Goal: Information Seeking & Learning: Learn about a topic

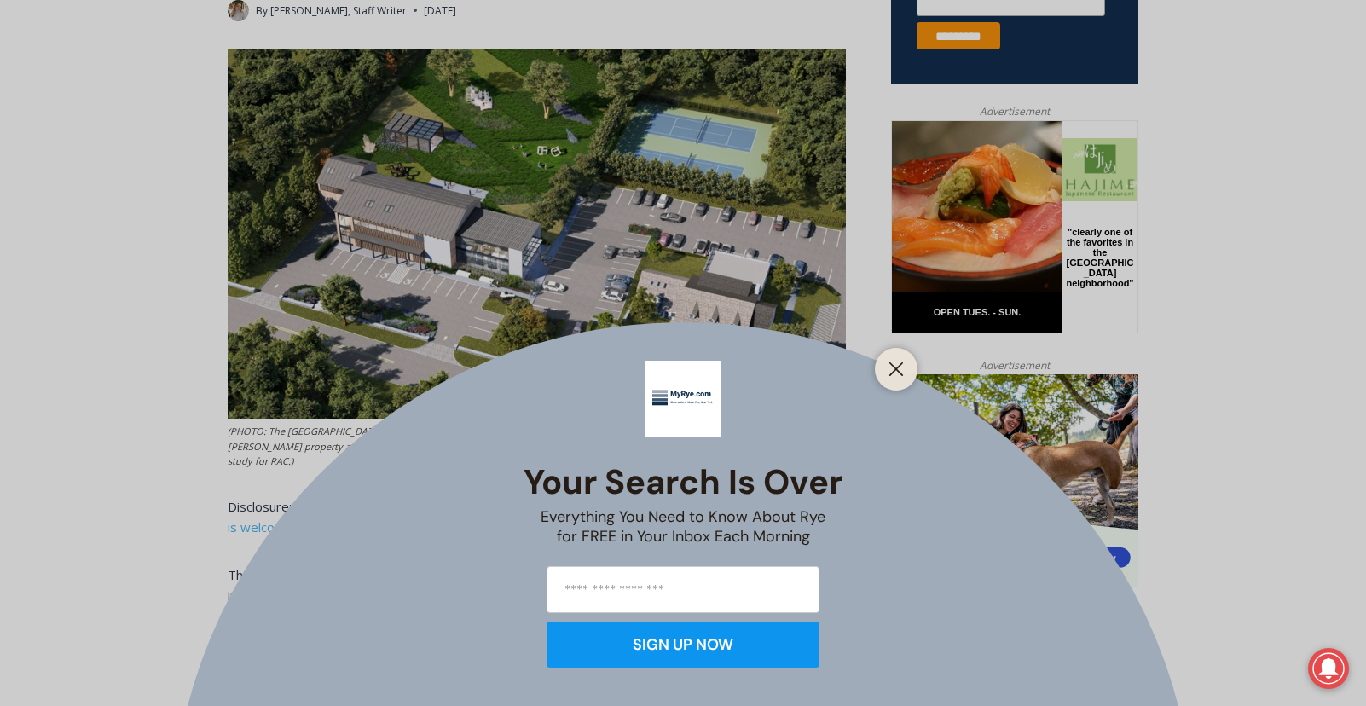
scroll to position [763, 0]
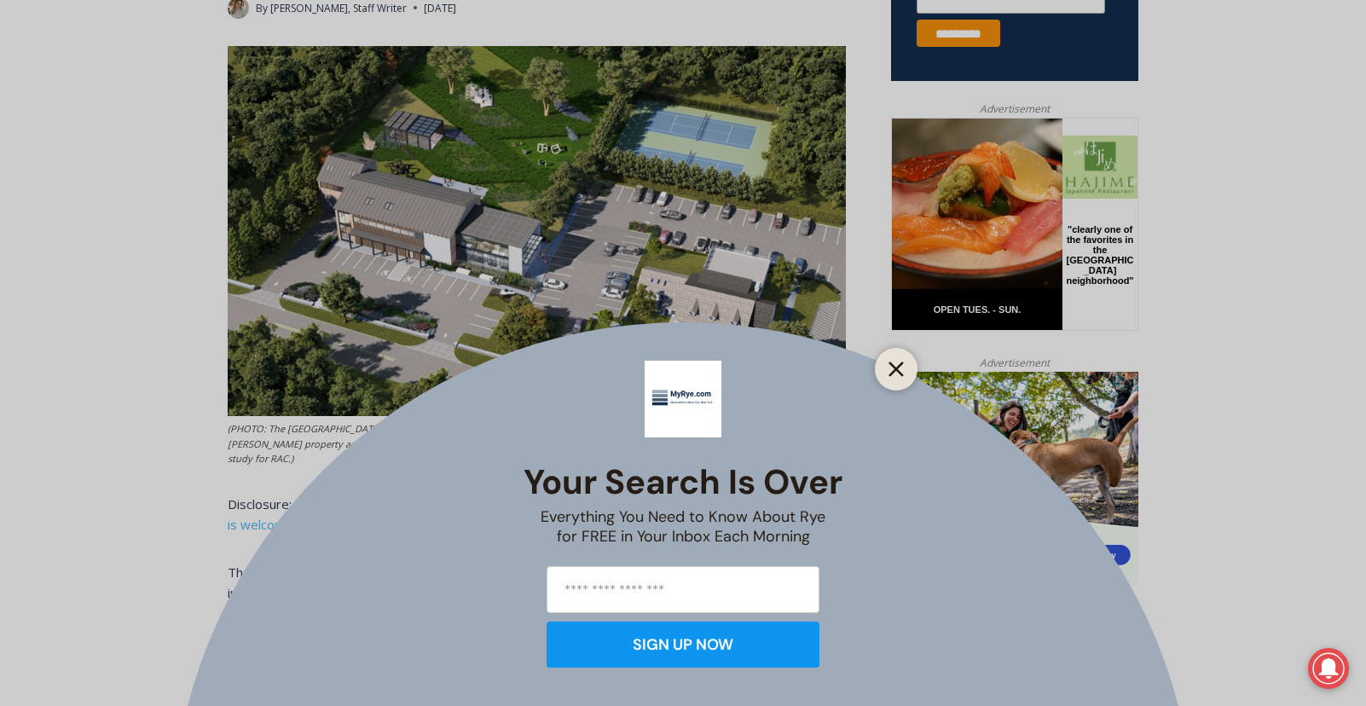
click at [897, 365] on icon "Close" at bounding box center [895, 368] width 15 height 15
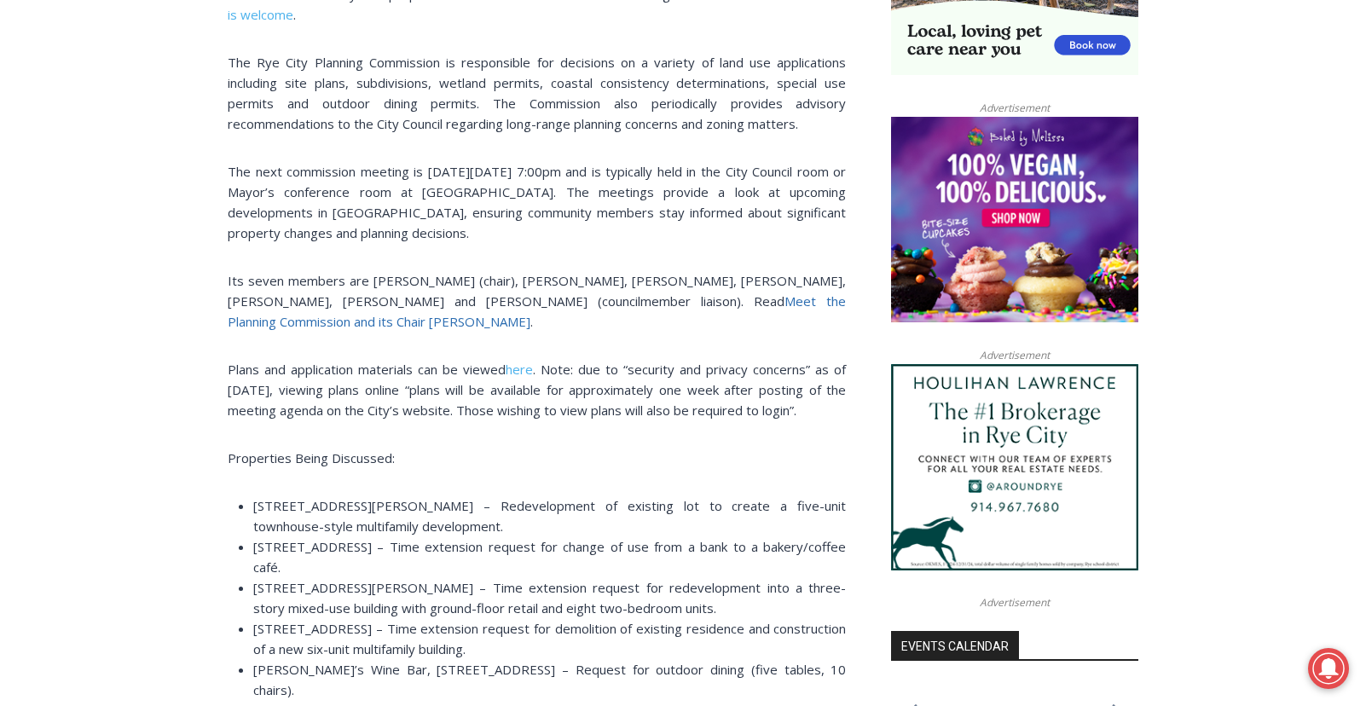
scroll to position [1272, 0]
click at [723, 293] on span "Meet the Planning Commission and its Chair [PERSON_NAME]" at bounding box center [537, 312] width 618 height 38
